Goal: Task Accomplishment & Management: Use online tool/utility

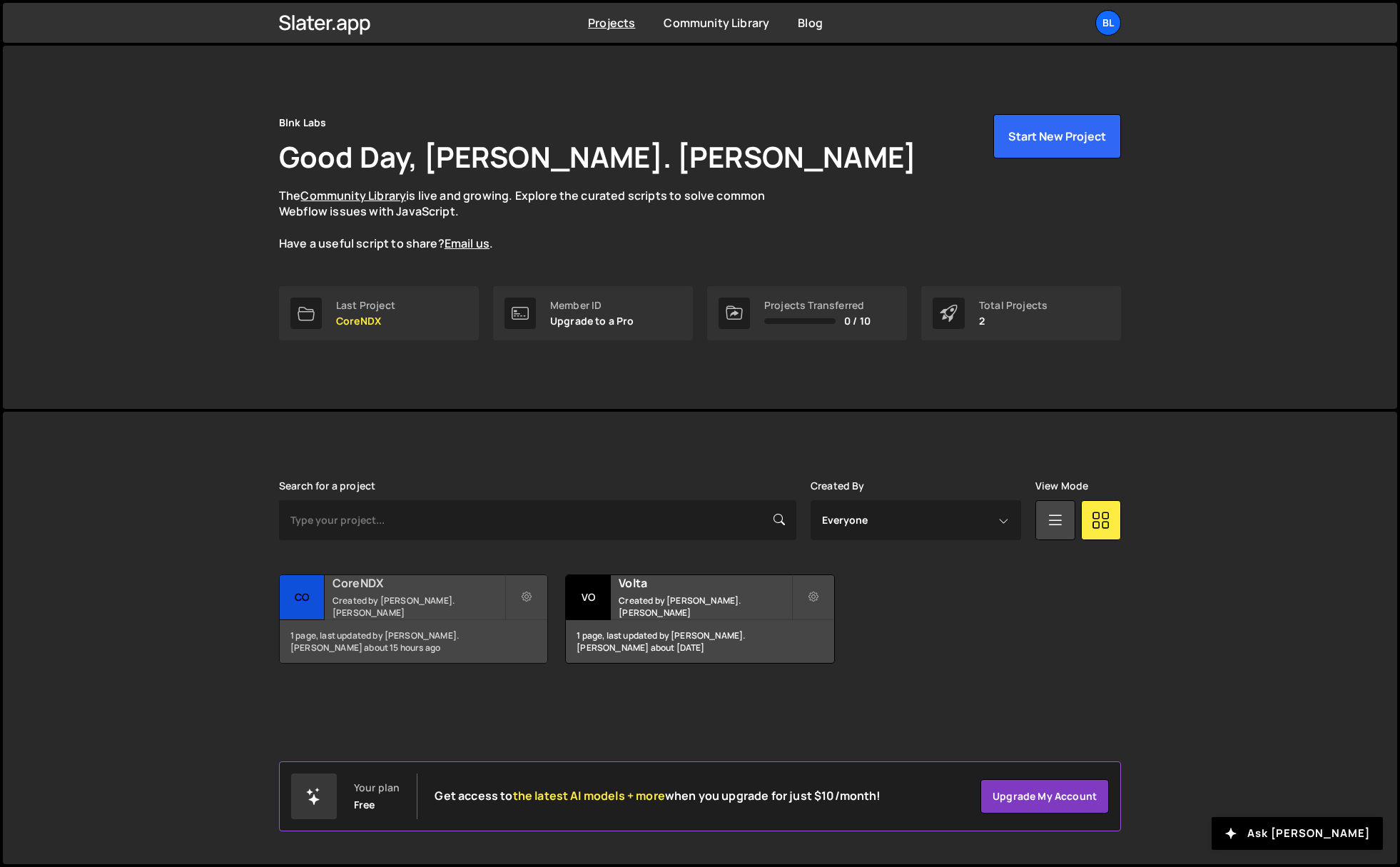
click at [404, 597] on div "CoreNDX Created by Damien St. John" at bounding box center [413, 597] width 267 height 44
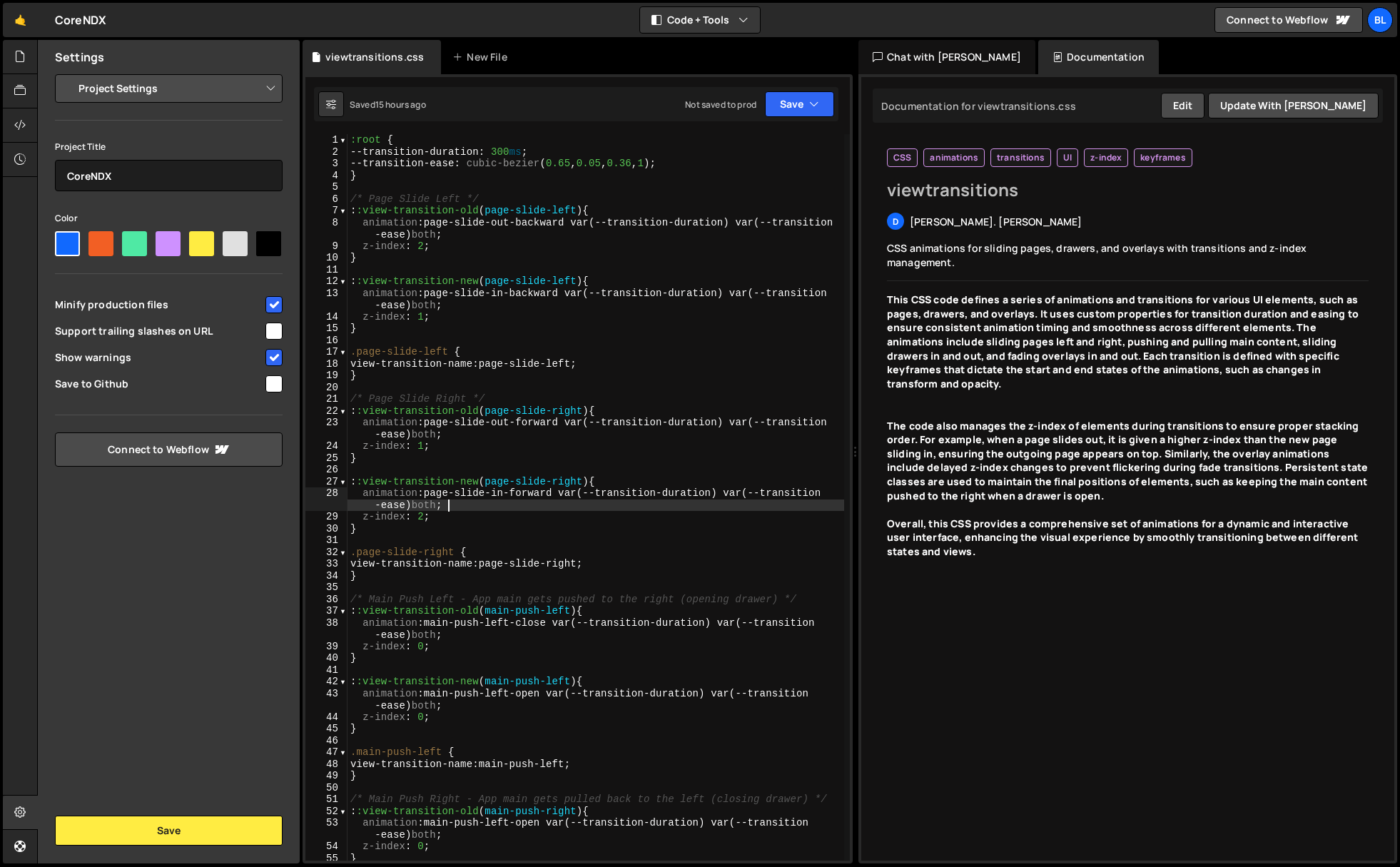
type textarea "animation: page-slide-in-forward var(--transition-duration) var(--transition-ea…"
click at [564, 507] on div ":root { --transition-duration : 300 ms ; --transition-ease : cubic-bezier ( 0.6…" at bounding box center [596, 509] width 497 height 749
click at [692, 387] on div ":root { --transition-duration : 300 ms ; --transition-ease : cubic-bezier ( 0.6…" at bounding box center [596, 509] width 497 height 749
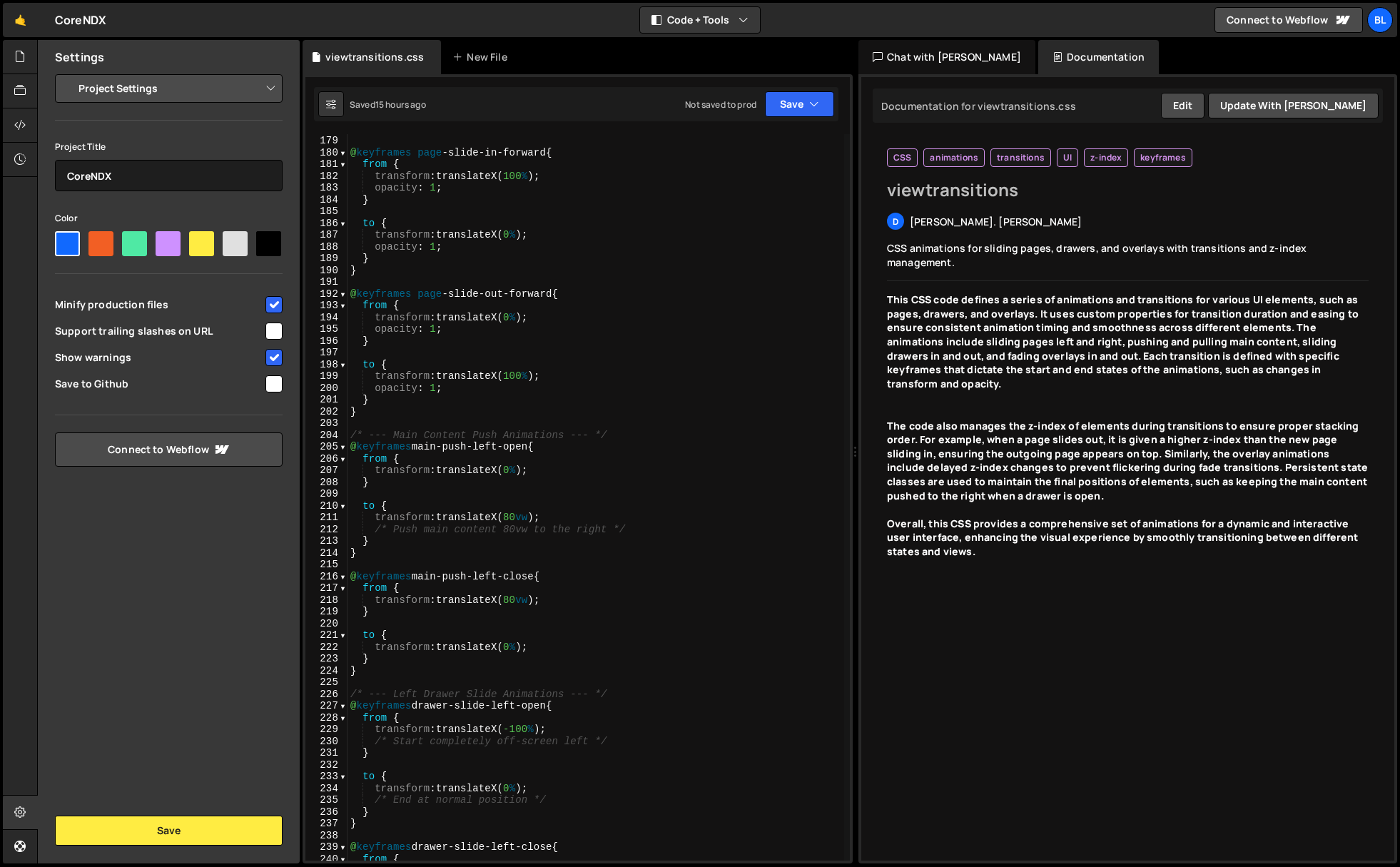
scroll to position [2486, 0]
click at [685, 403] on div "} @ keyframes page -slide-in-forward { from { transform : translateX( 100 % ) ;…" at bounding box center [596, 497] width 497 height 749
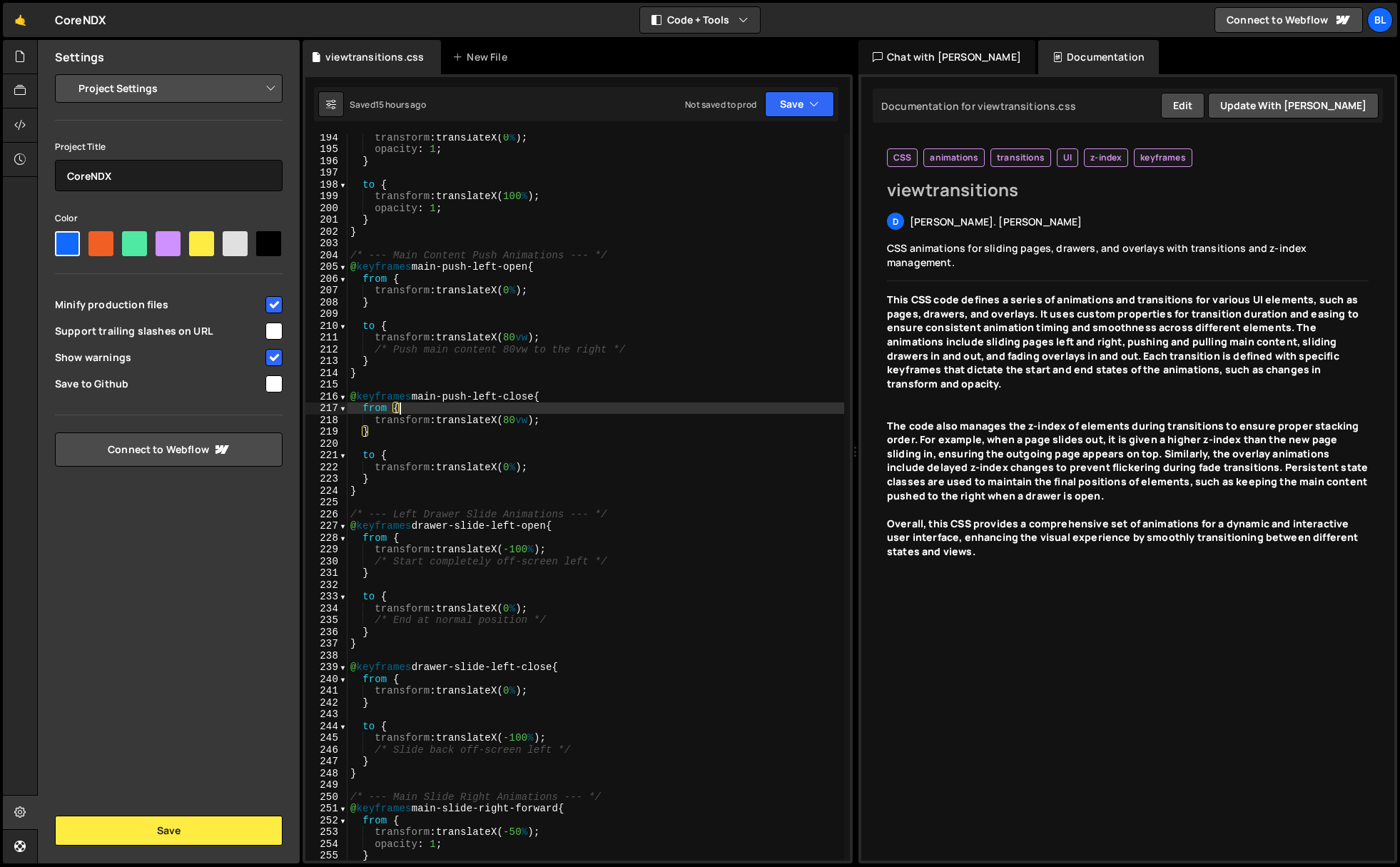
type textarea "}"
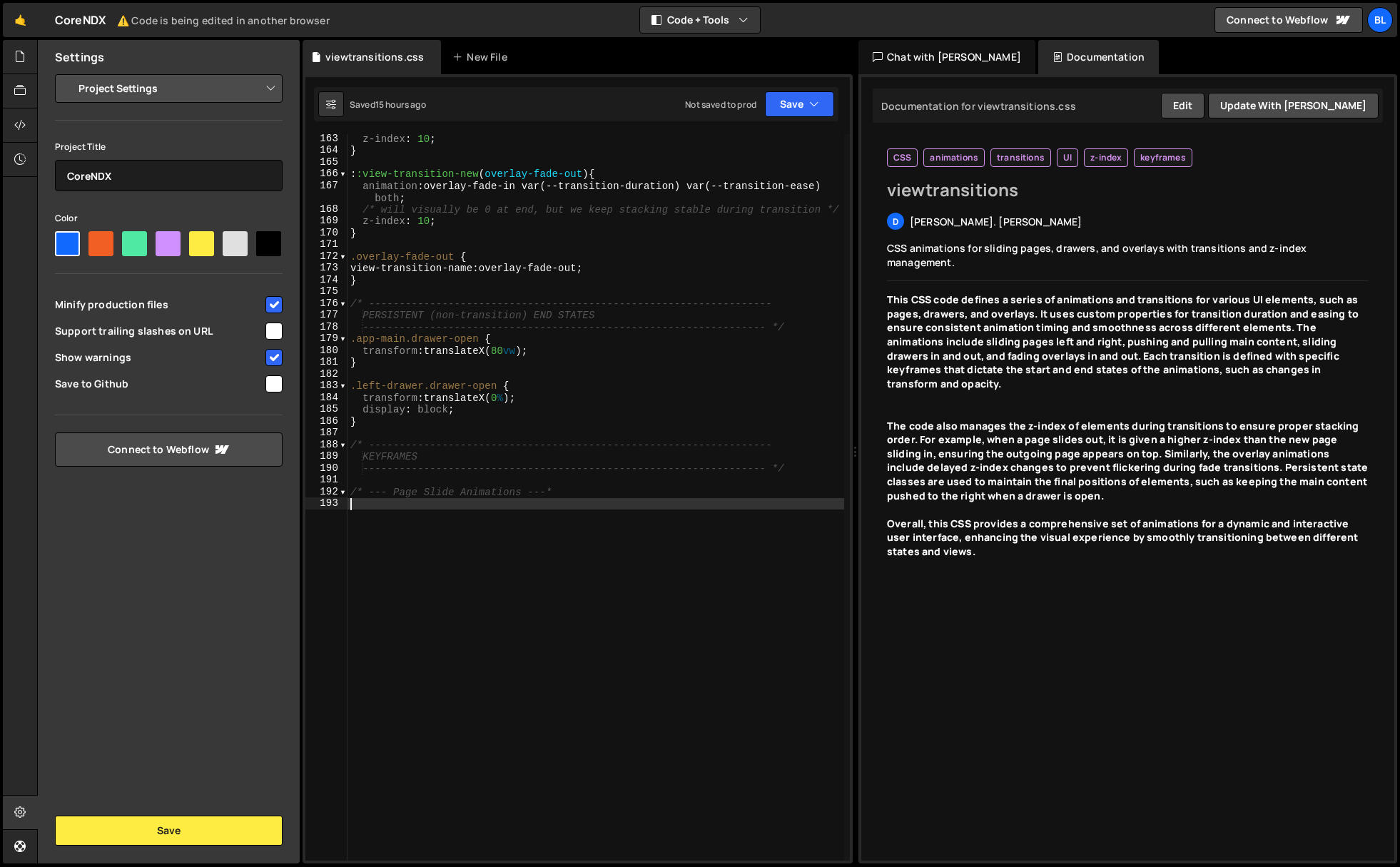
scroll to position [2062, 0]
click at [674, 257] on div "z-index : 10 ; } : :view-transition-new ( overlay-fade-out ) { animation : over…" at bounding box center [596, 507] width 497 height 749
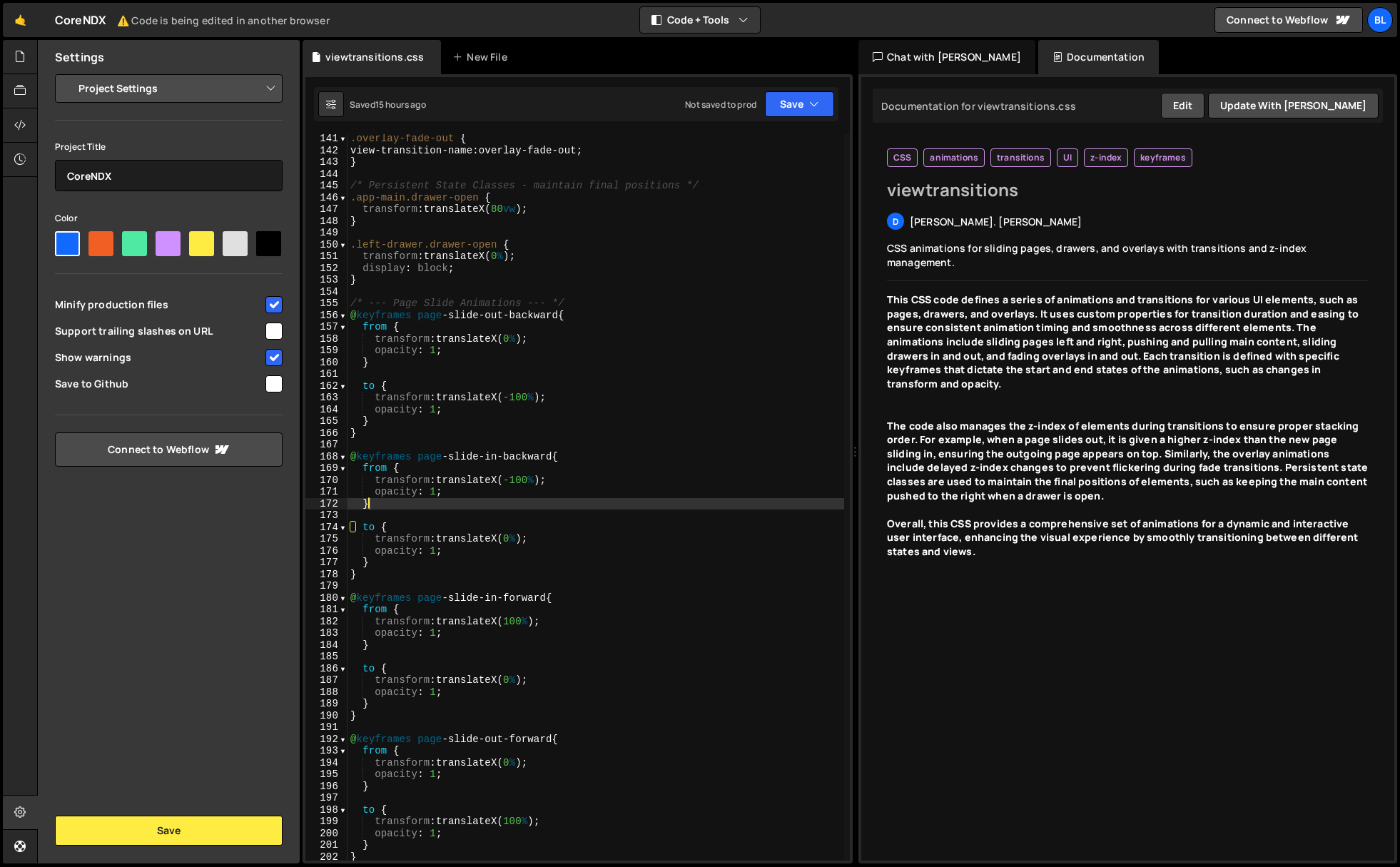
scroll to position [1861, 0]
type textarea "}"
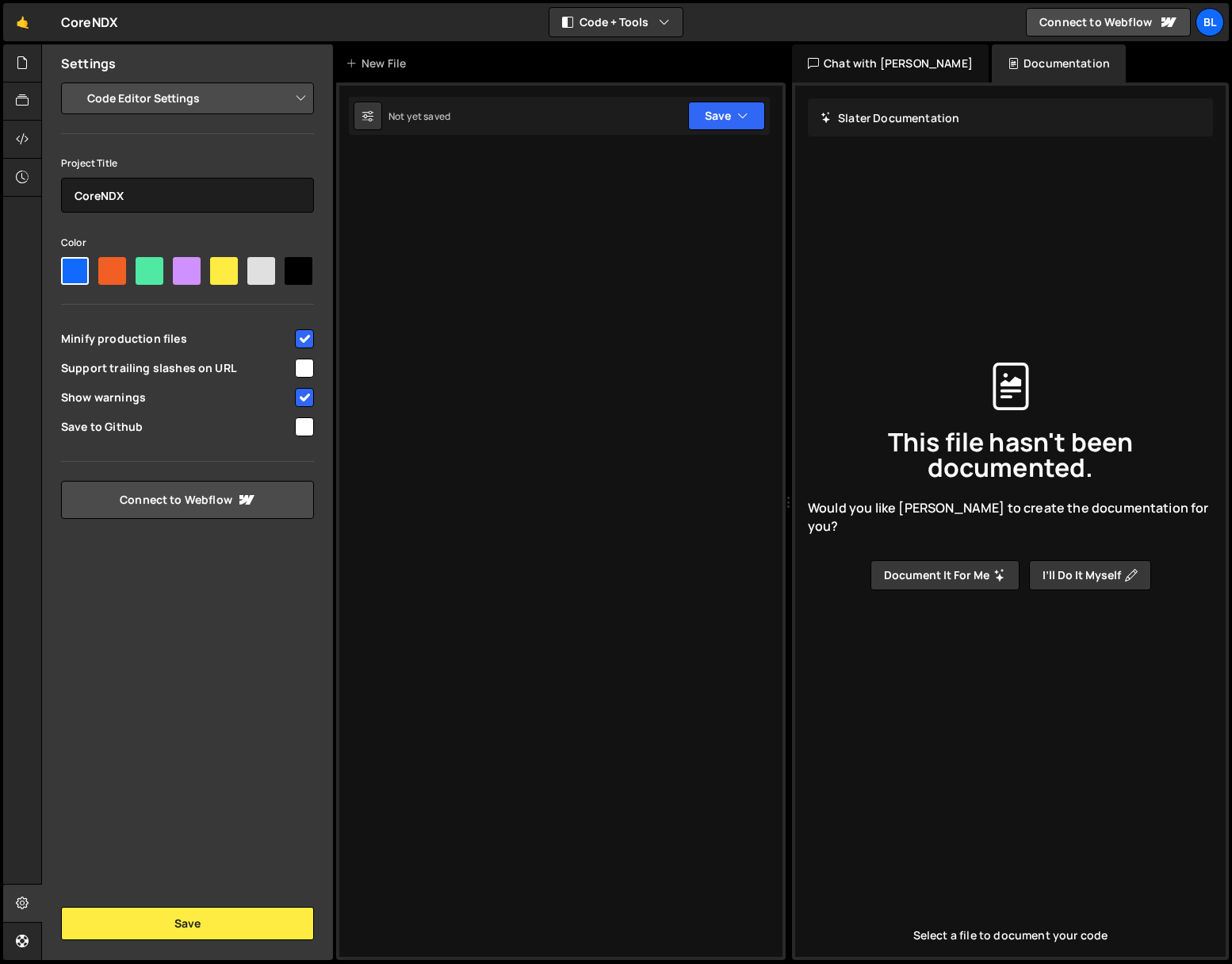
select select "editor"
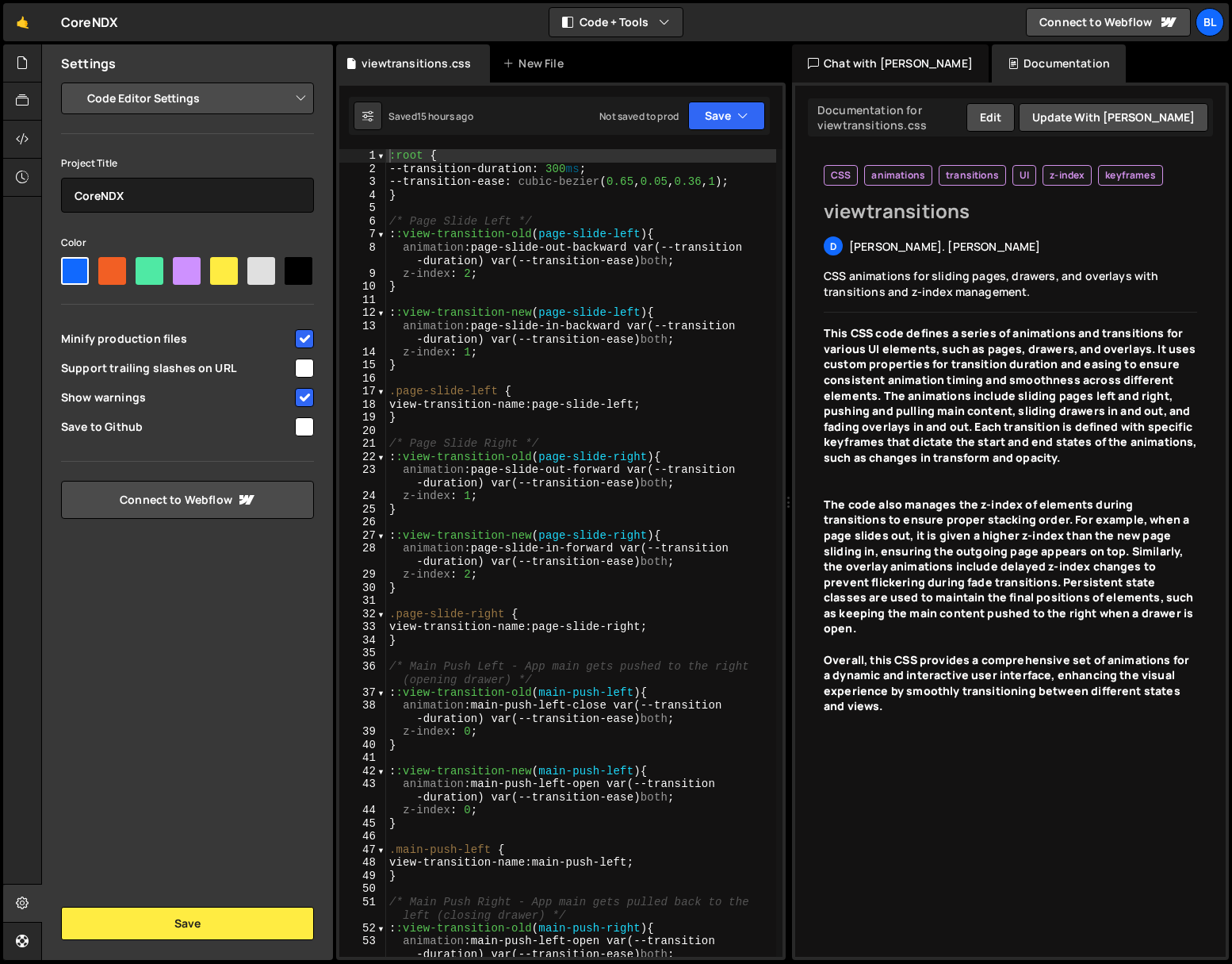
click at [597, 326] on div ":root { --transition-duration : 300 ms ; --transition-ease : cubic-bezier ( 0.6…" at bounding box center [582, 566] width 390 height 833
type textarea "}"
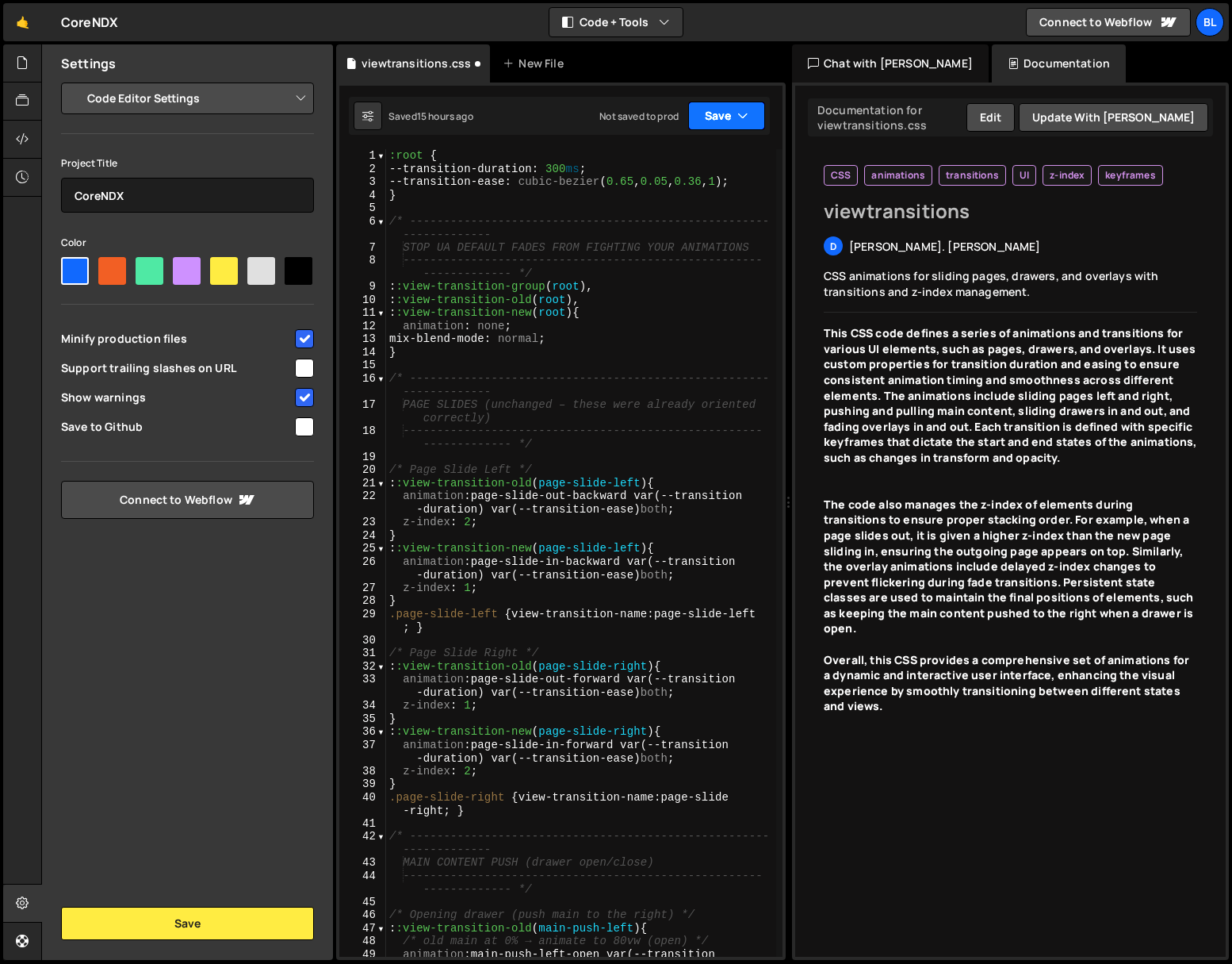
click at [701, 108] on button "Save" at bounding box center [726, 115] width 77 height 29
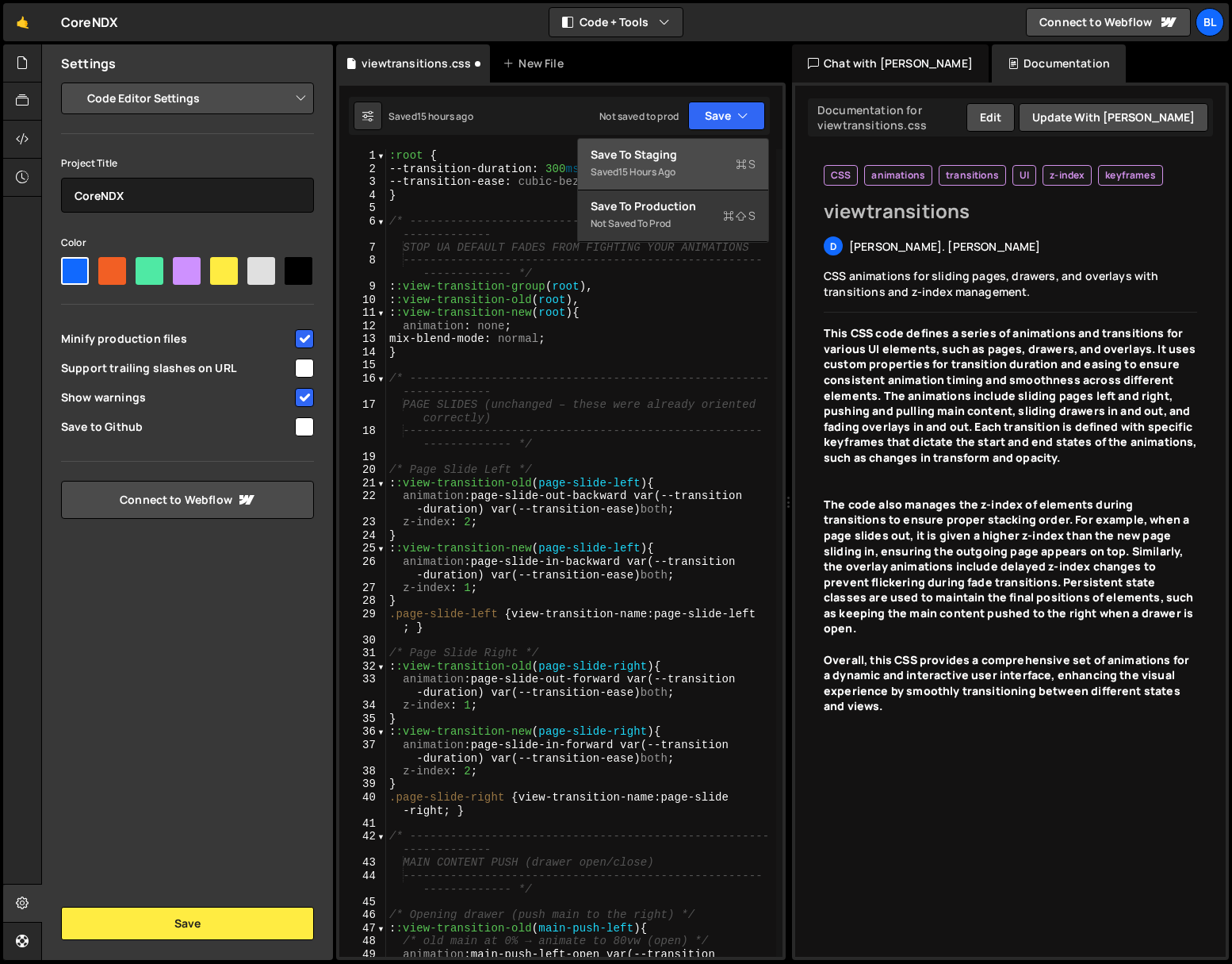
click at [673, 161] on div "Save to Staging S" at bounding box center [673, 155] width 165 height 16
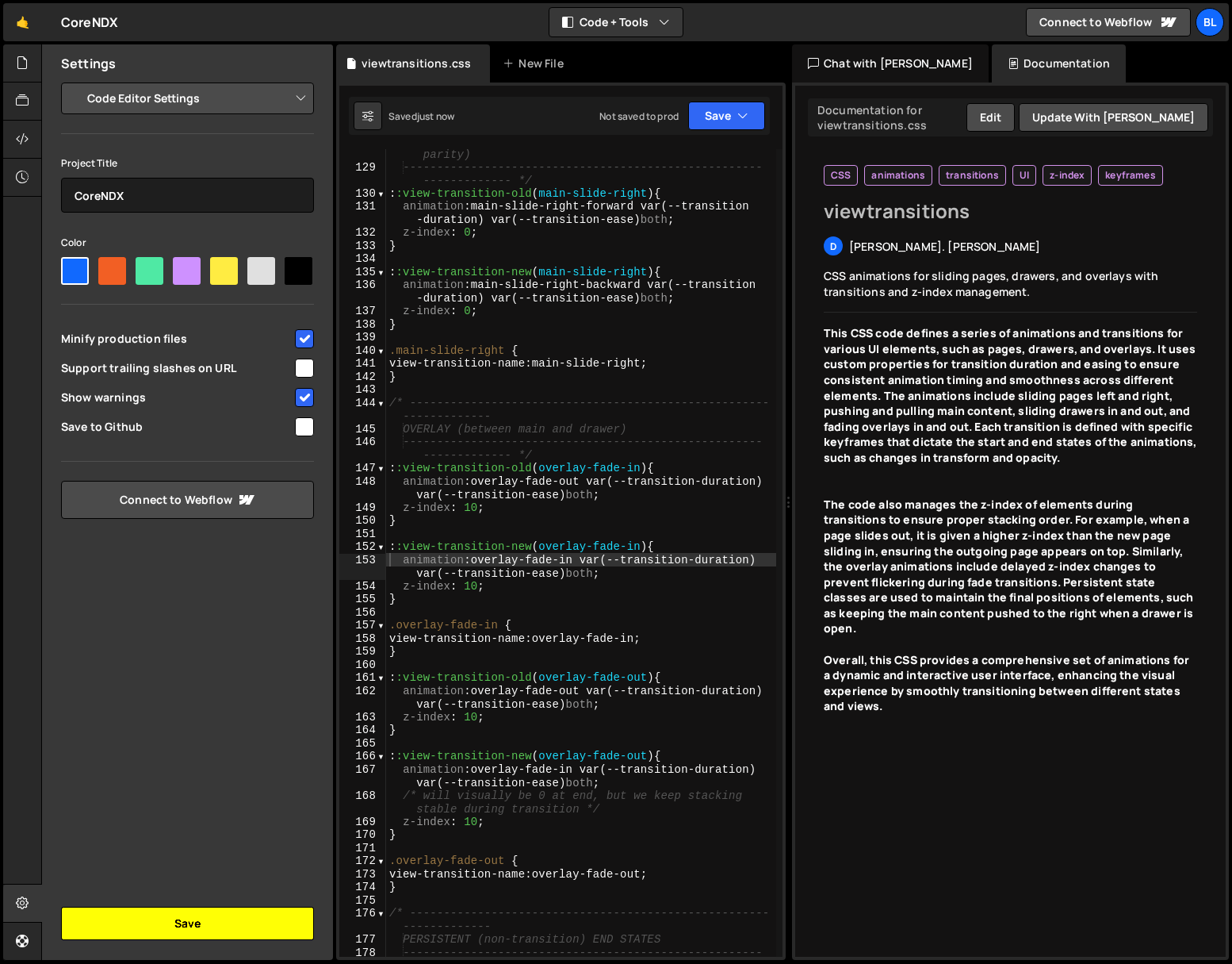
click at [142, 928] on button "Save" at bounding box center [187, 923] width 253 height 33
click at [474, 241] on div "OPTIONAL: MAIN "SLIDE RIGHT" PAGE MOTION (kept for parity) --------------------…" at bounding box center [582, 564] width 390 height 860
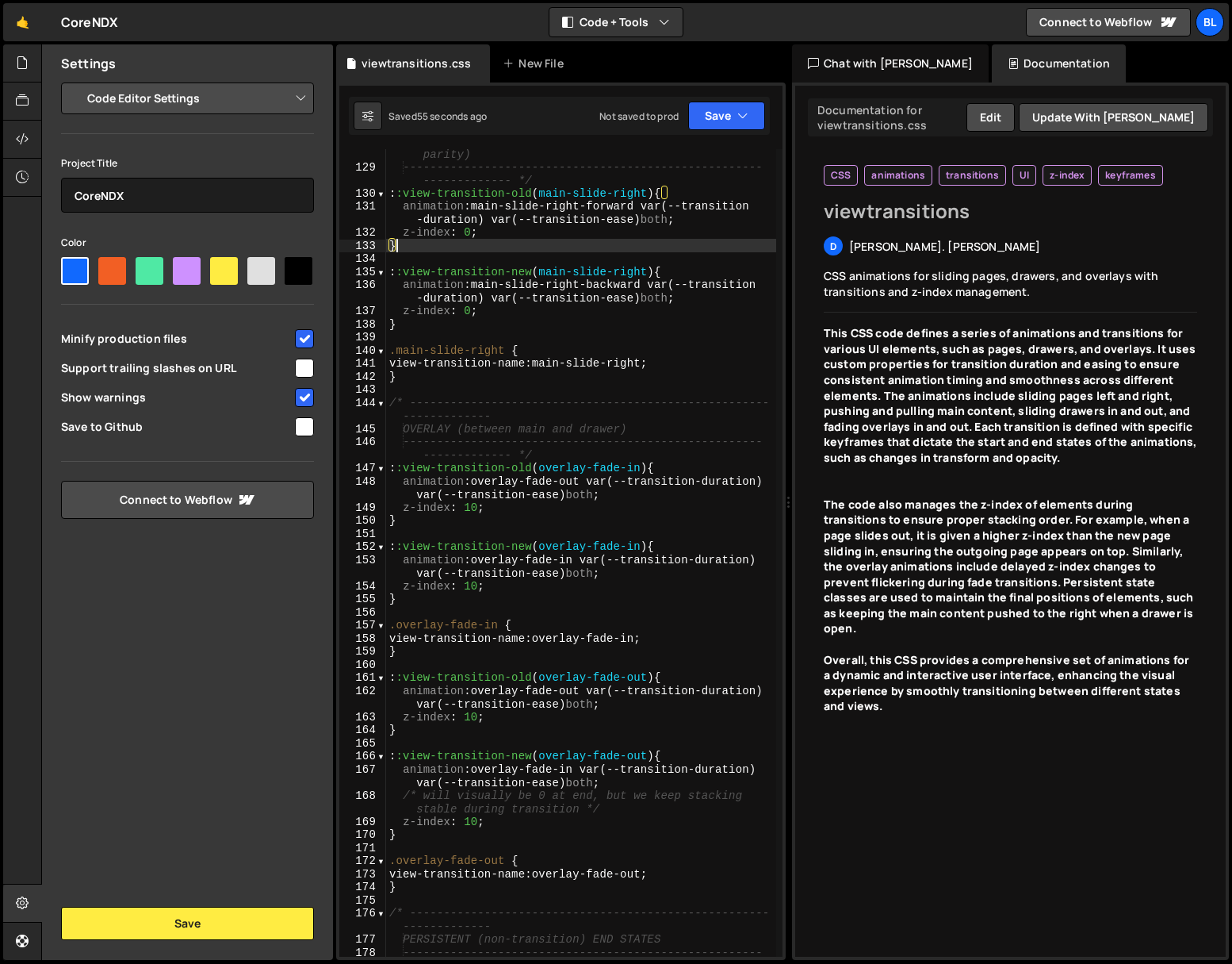
type textarea "/* --- Page Slide Animations ---*"
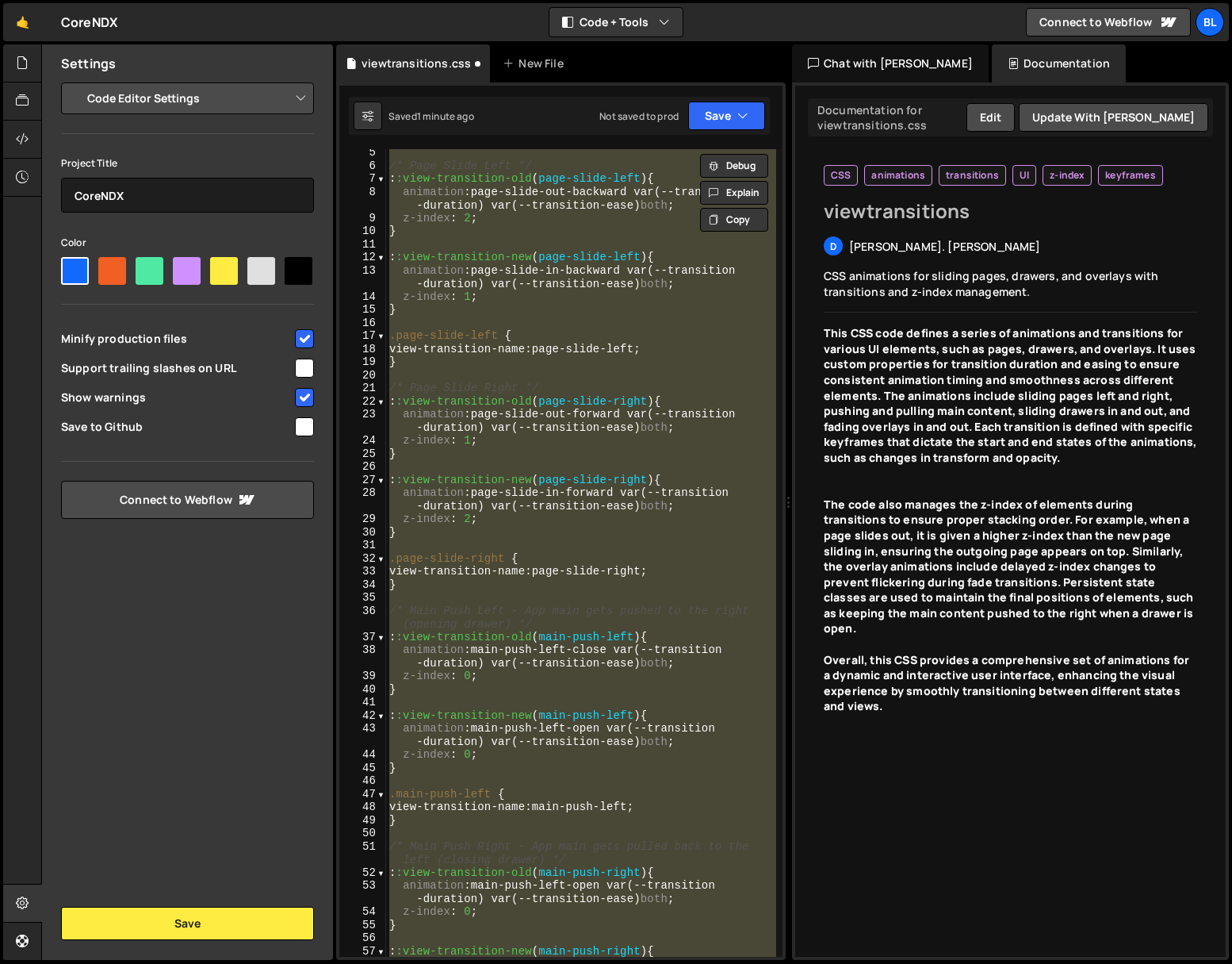
scroll to position [0, 0]
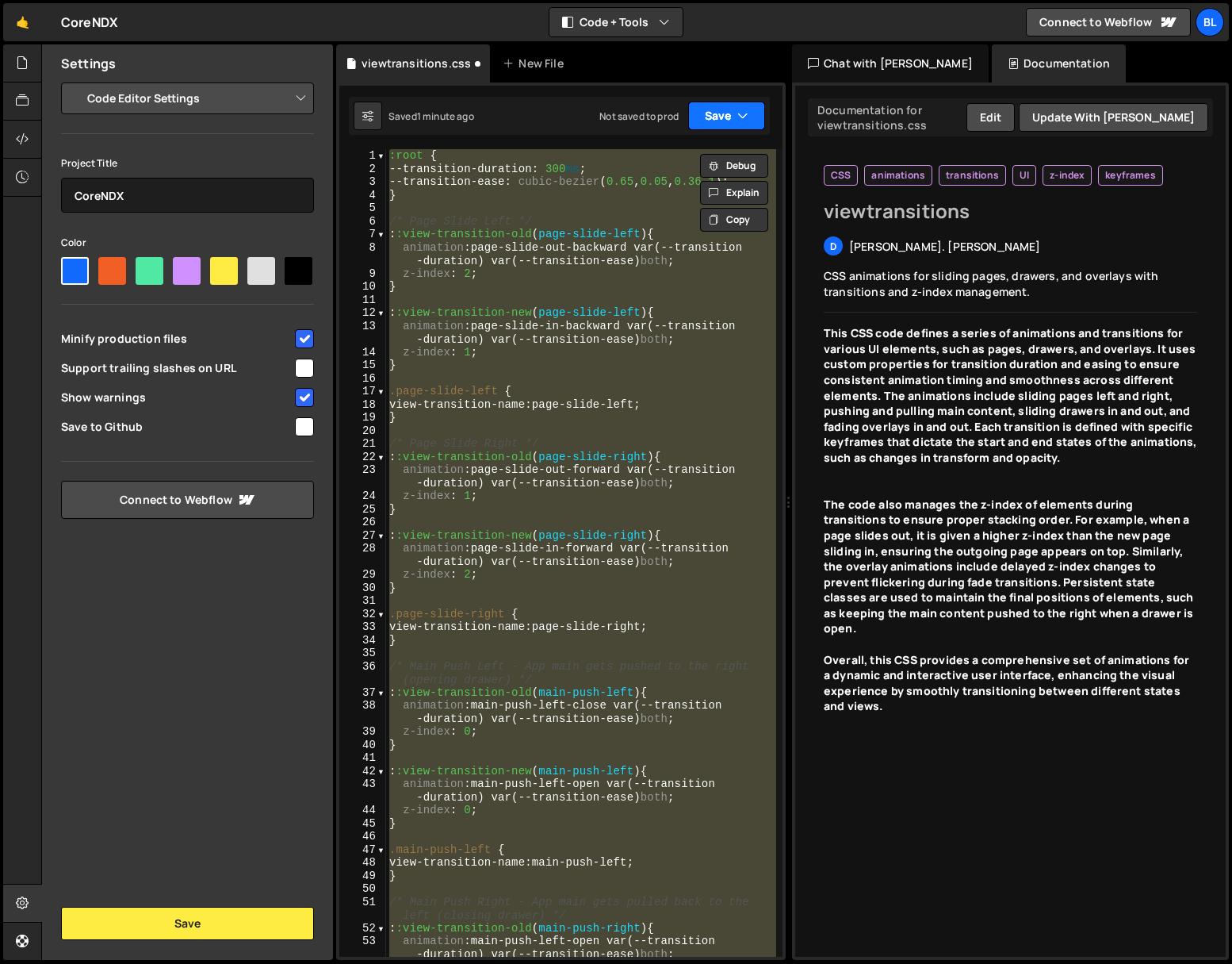
click at [695, 115] on button "Save" at bounding box center [726, 115] width 77 height 29
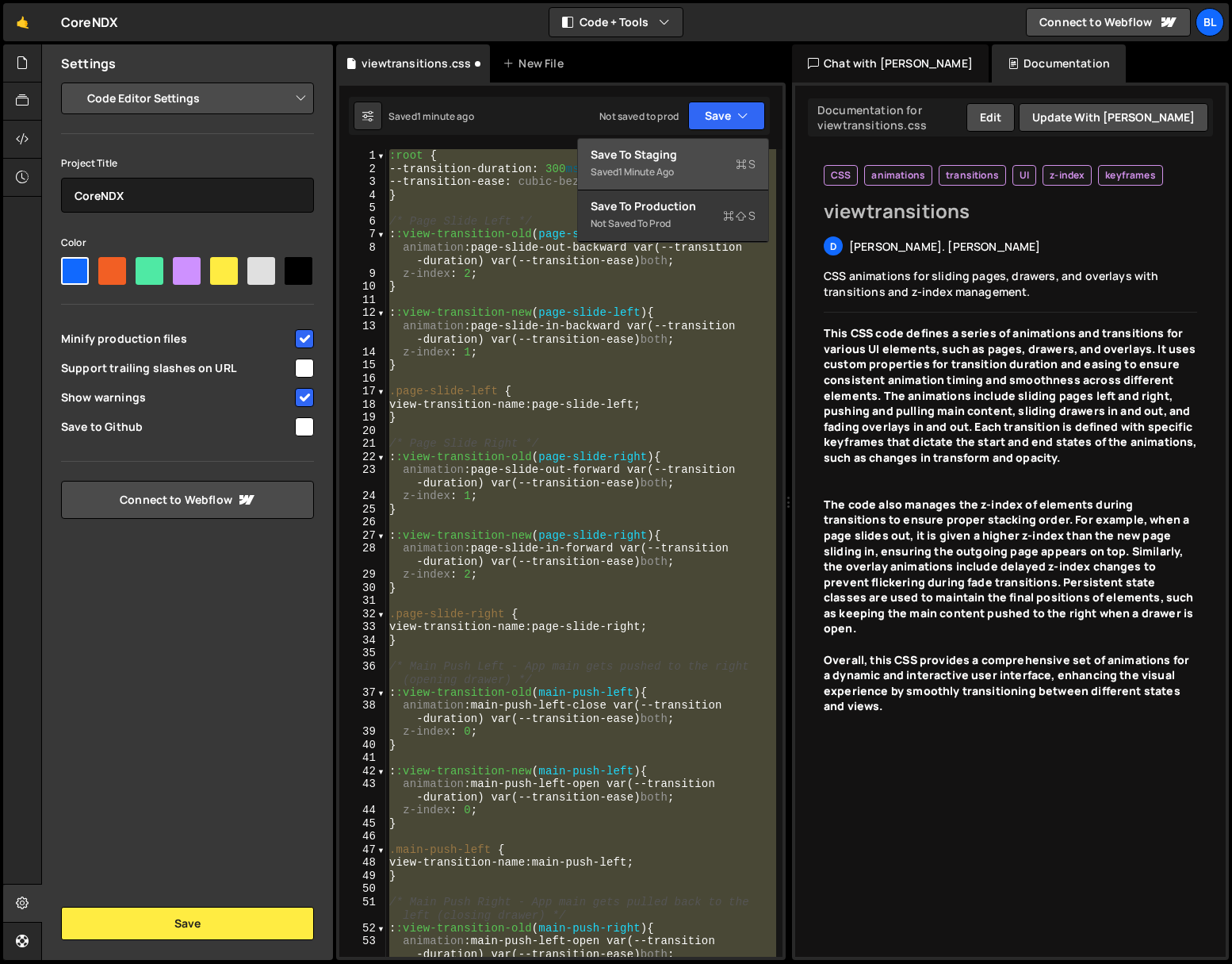
click at [673, 166] on div "1 minute ago" at bounding box center [646, 171] width 55 height 13
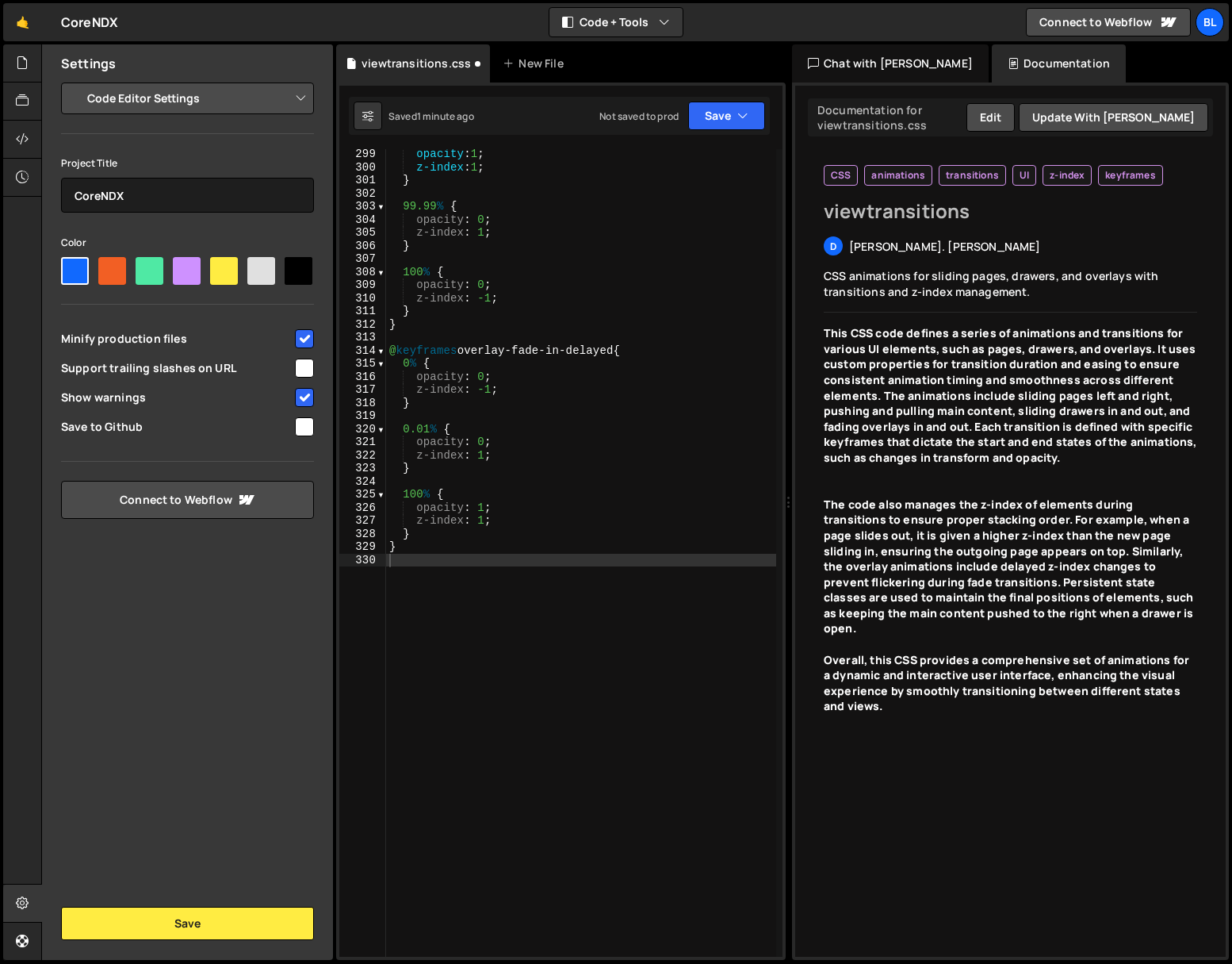
scroll to position [4190, 0]
click at [168, 927] on button "Save" at bounding box center [187, 923] width 253 height 33
type textarea "opacity: 0;"
click at [508, 213] on div "opacity : 1 ; z-index : 1 ; } 99.99 % { opacity : 0 ; z-index : 1 ; } 100 % { o…" at bounding box center [582, 564] width 390 height 833
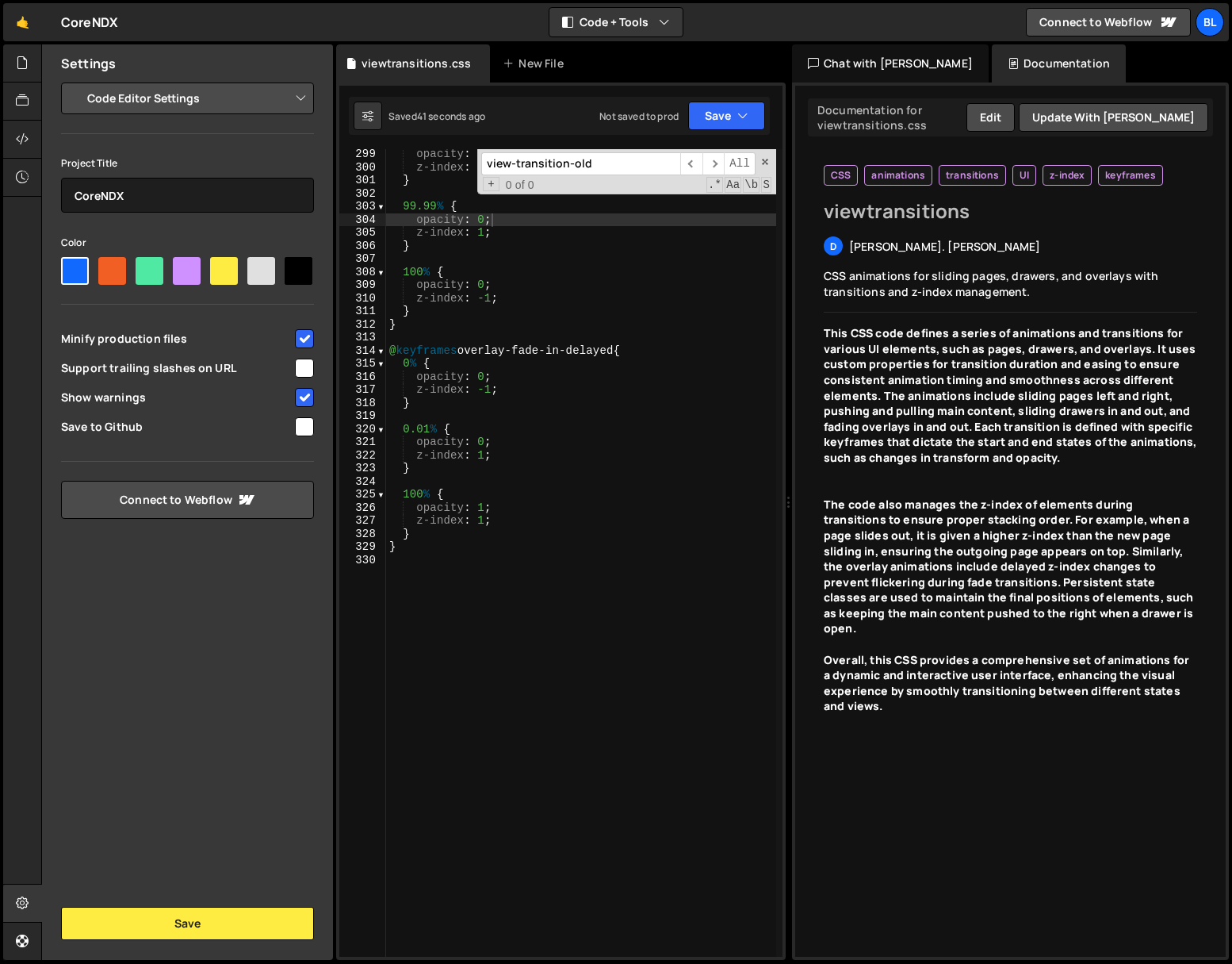
scroll to position [0, 0]
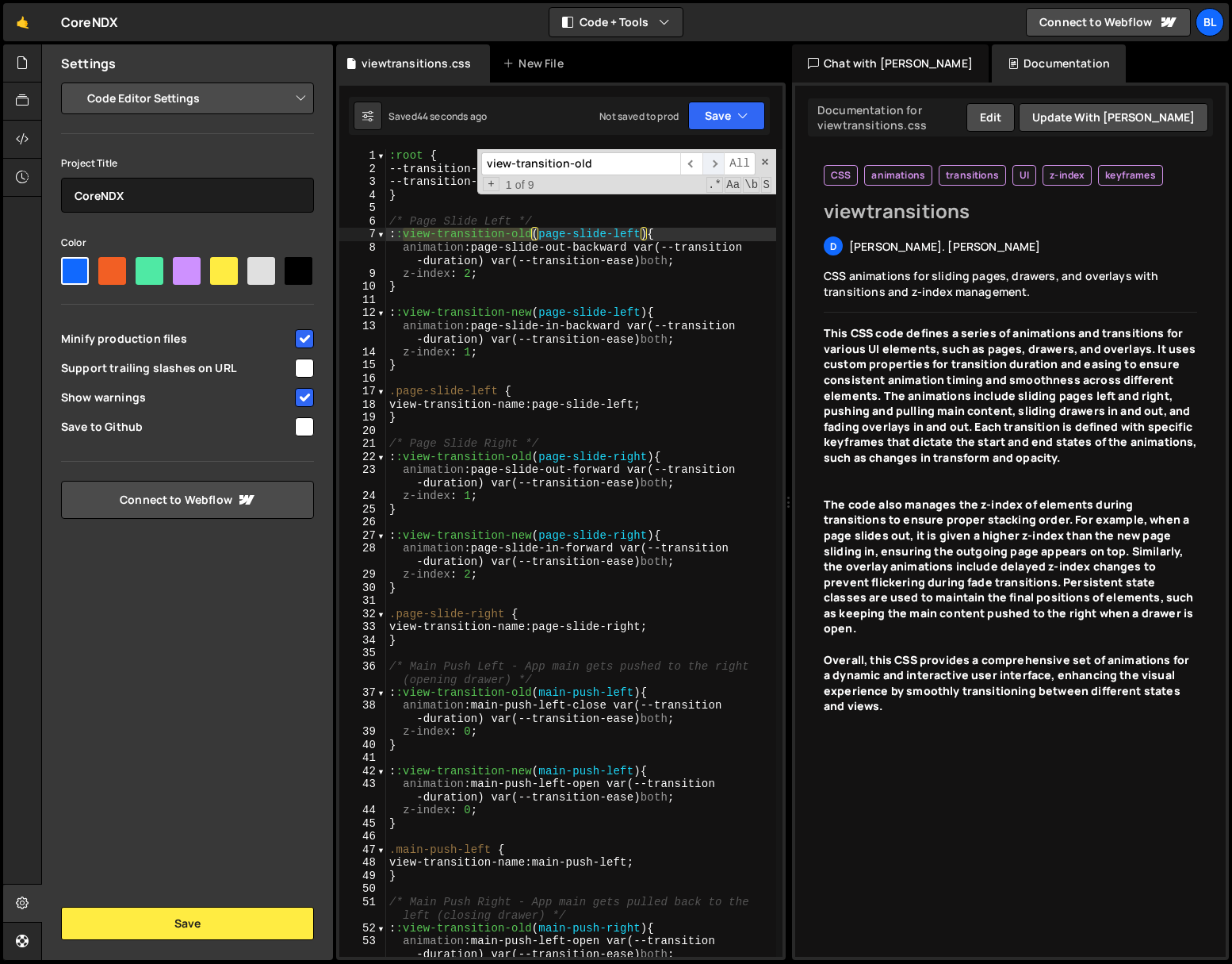
type input "view-transition-old"
click at [707, 166] on span "​" at bounding box center [713, 164] width 22 height 23
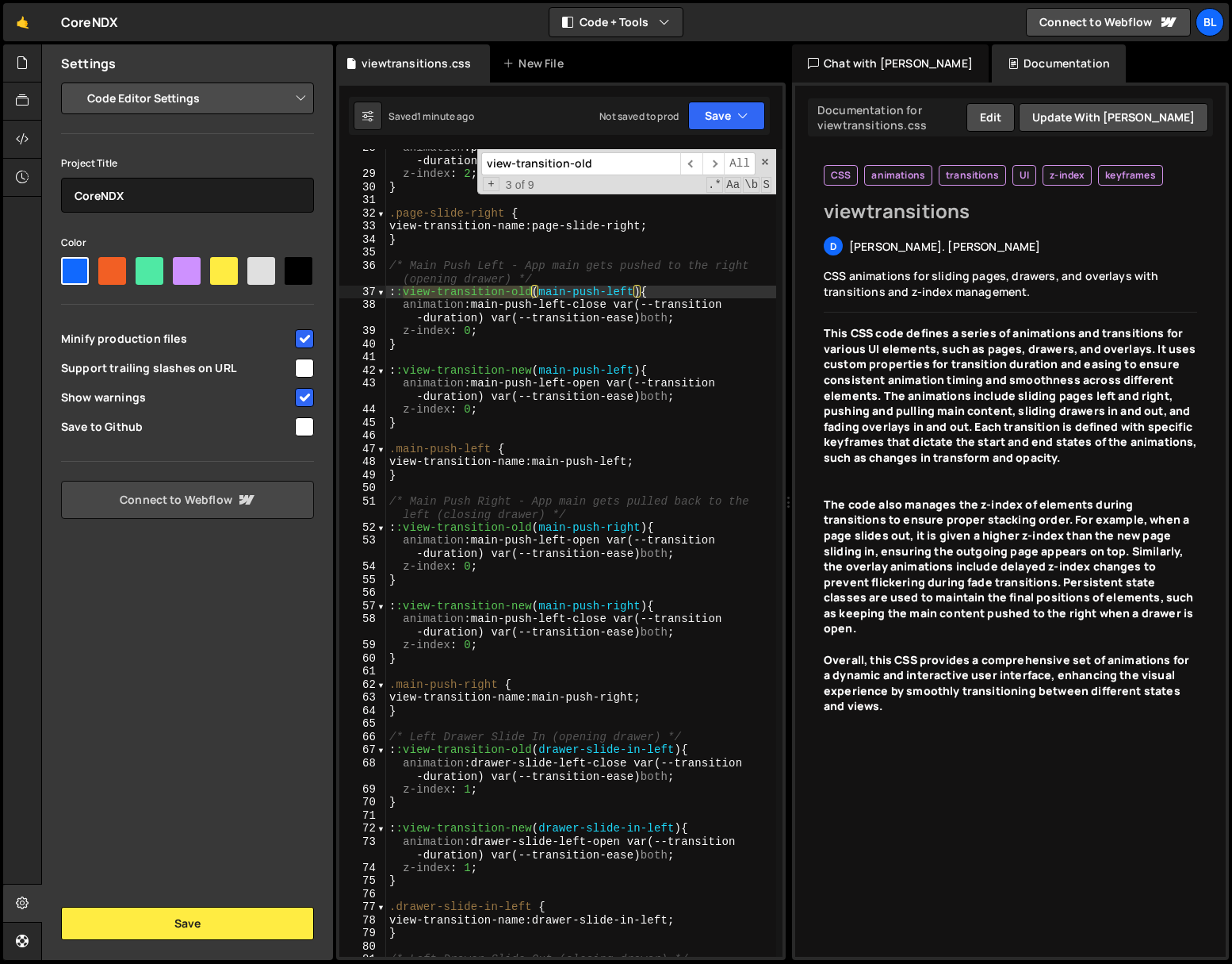
scroll to position [400, 0]
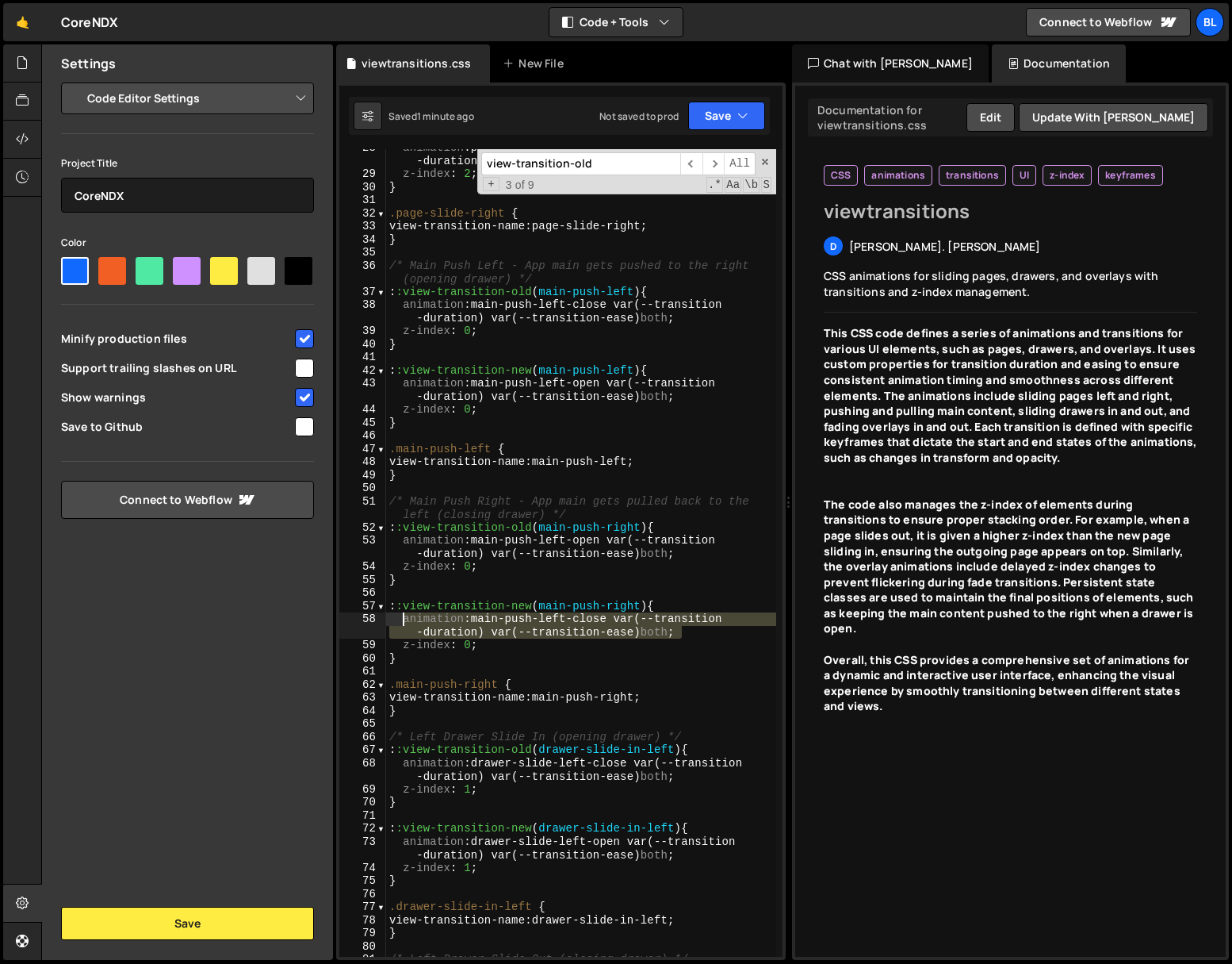
drag, startPoint x: 693, startPoint y: 628, endPoint x: 404, endPoint y: 621, distance: 289.1
click at [404, 621] on div "animation : page-slide-in-forward var(--transition -duration) var(--transition-…" at bounding box center [582, 565] width 390 height 847
paste textarea "none"
type textarea "animation: none;"
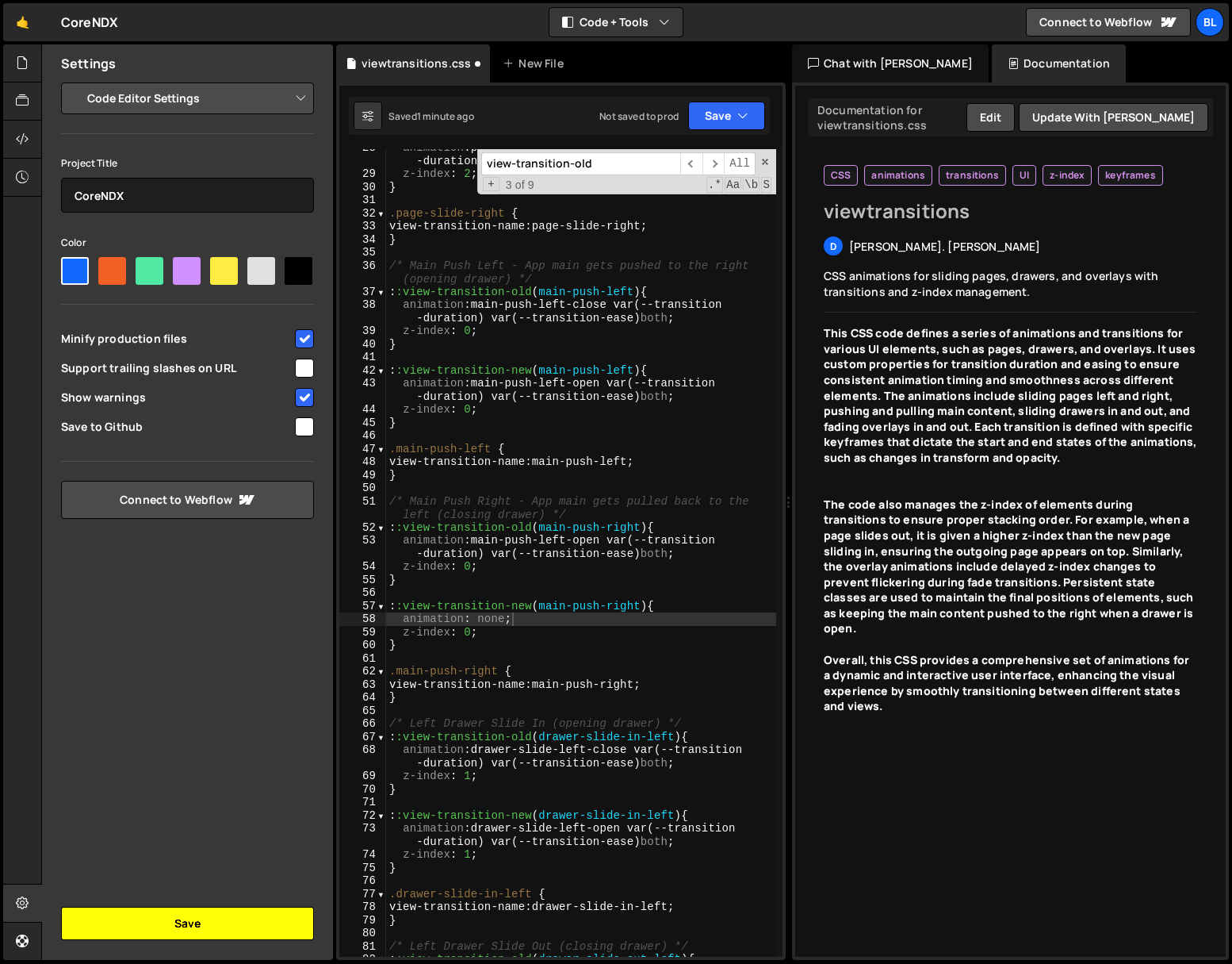
click at [155, 928] on button "Save" at bounding box center [187, 923] width 253 height 33
